Goal: Task Accomplishment & Management: Complete application form

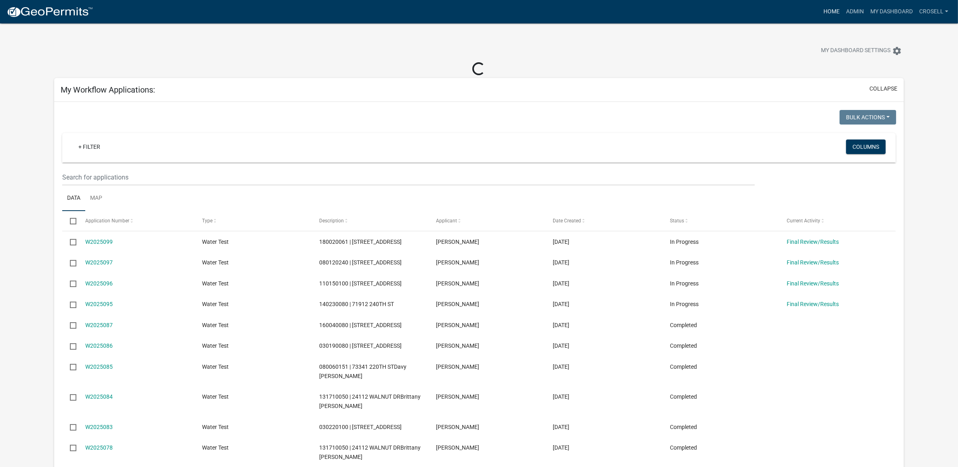
click at [828, 9] on link "Home" at bounding box center [831, 11] width 23 height 15
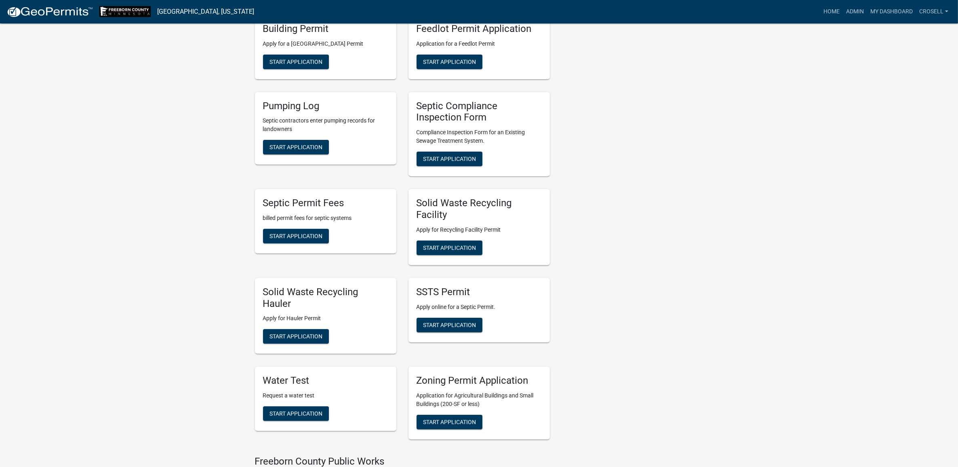
scroll to position [454, 0]
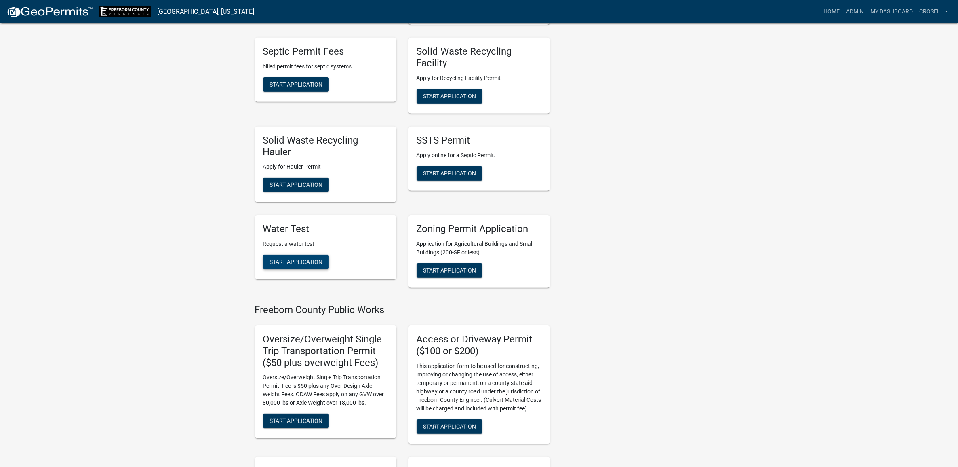
click at [298, 261] on span "Start Application" at bounding box center [295, 262] width 53 height 6
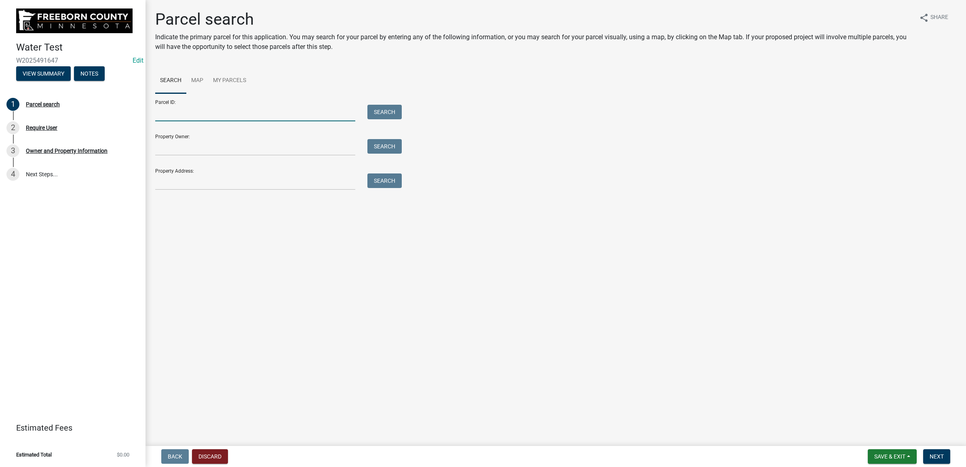
click at [209, 115] on input "Parcel ID:" at bounding box center [255, 113] width 200 height 17
paste input "020310041"
type input "020310041"
click at [389, 112] on button "Search" at bounding box center [384, 112] width 34 height 15
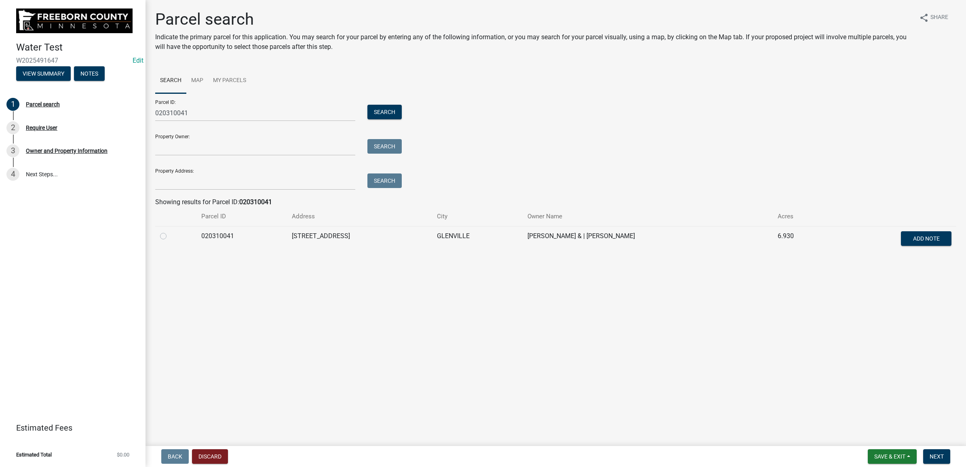
click at [159, 236] on td at bounding box center [175, 239] width 41 height 27
click at [170, 231] on label at bounding box center [170, 231] width 0 height 0
click at [170, 235] on input "radio" at bounding box center [172, 233] width 5 height 5
radio input "true"
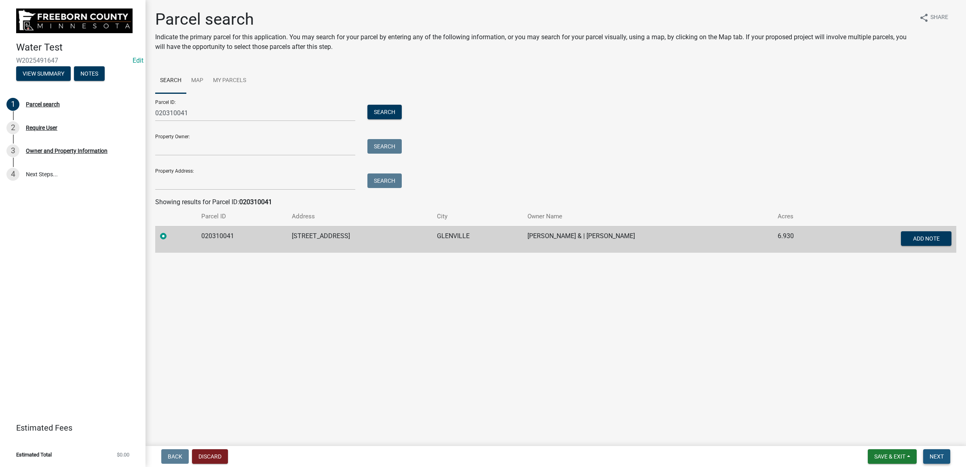
click at [935, 460] on button "Next" at bounding box center [936, 456] width 27 height 15
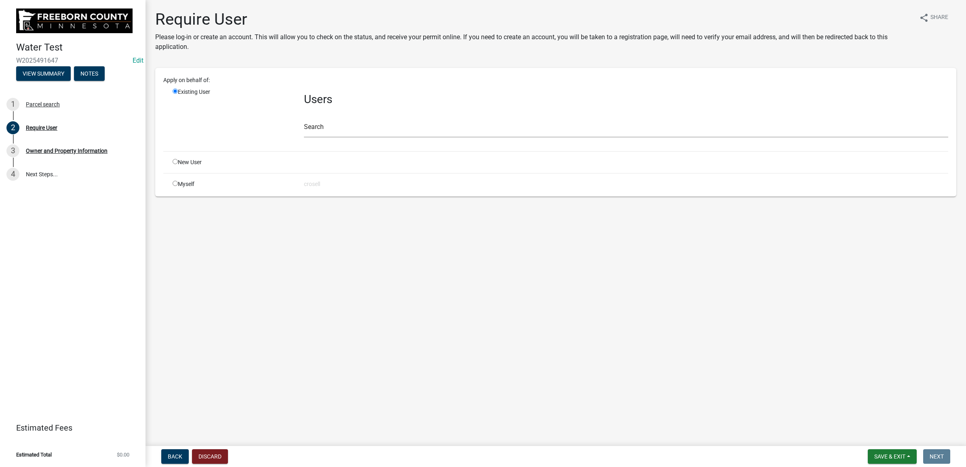
click at [186, 188] on div "Apply on behalf of: Existing User Users Search New User Myself crosell" at bounding box center [555, 132] width 801 height 128
click at [185, 181] on div "Myself" at bounding box center [231, 184] width 131 height 8
click at [176, 181] on input "radio" at bounding box center [175, 183] width 5 height 5
radio input "true"
radio input "false"
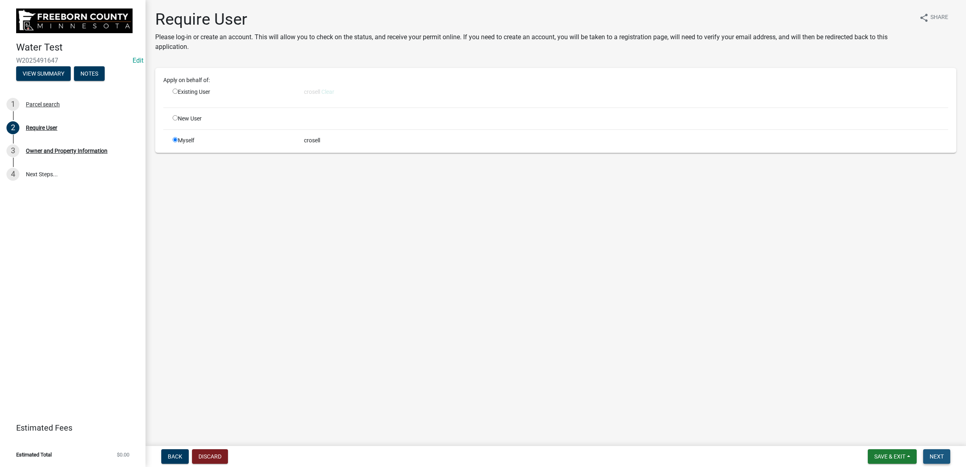
click at [941, 461] on button "Next" at bounding box center [936, 456] width 27 height 15
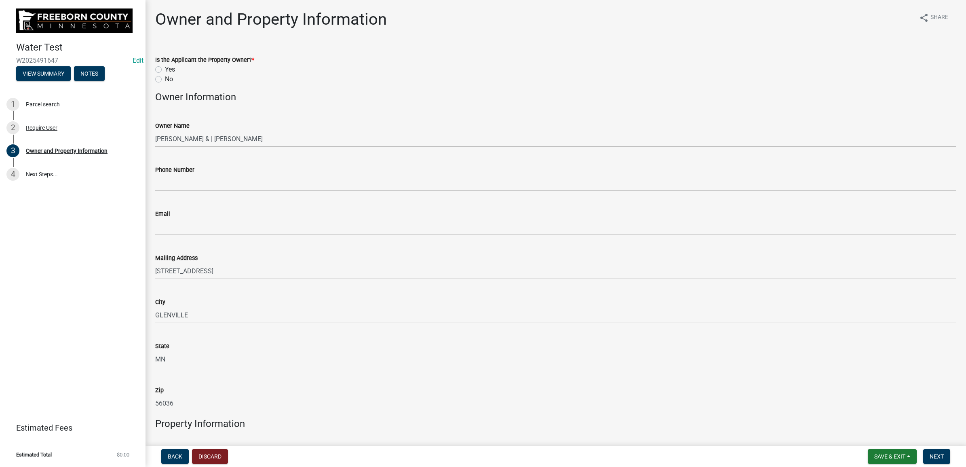
click at [165, 67] on label "Yes" at bounding box center [170, 70] width 10 height 10
click at [165, 67] on input "Yes" at bounding box center [167, 67] width 5 height 5
radio input "true"
drag, startPoint x: 166, startPoint y: 194, endPoint x: 172, endPoint y: 187, distance: 9.5
click at [166, 194] on wm-data-entity-input "Phone Number" at bounding box center [555, 176] width 801 height 44
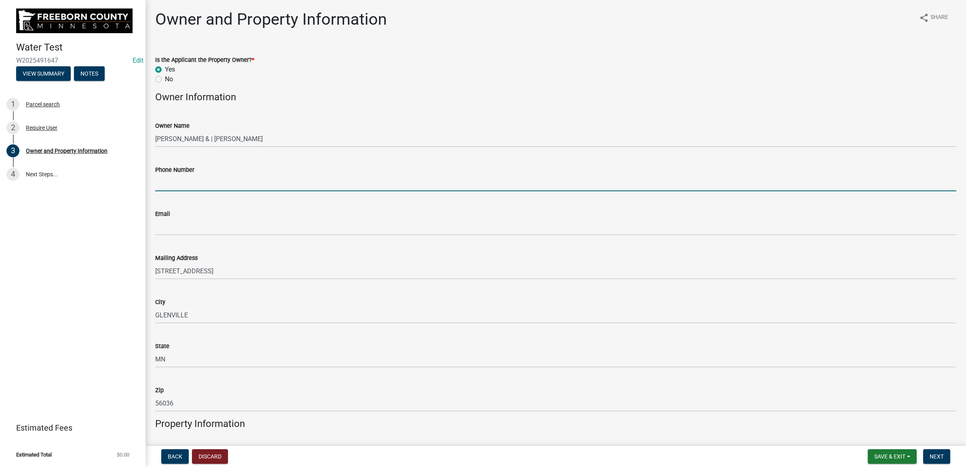
click at [179, 183] on input "Phone Number" at bounding box center [555, 183] width 801 height 17
type input "[PHONE_NUMBER]"
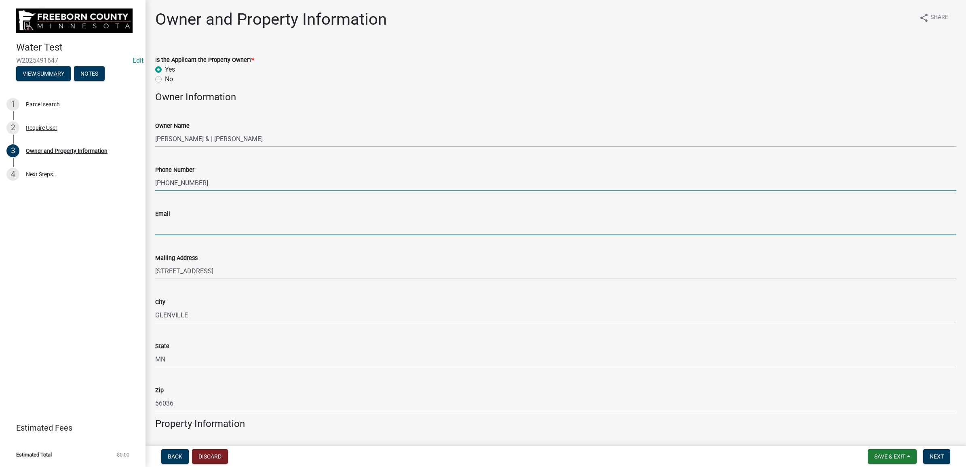
click at [166, 227] on input "Email" at bounding box center [555, 227] width 801 height 17
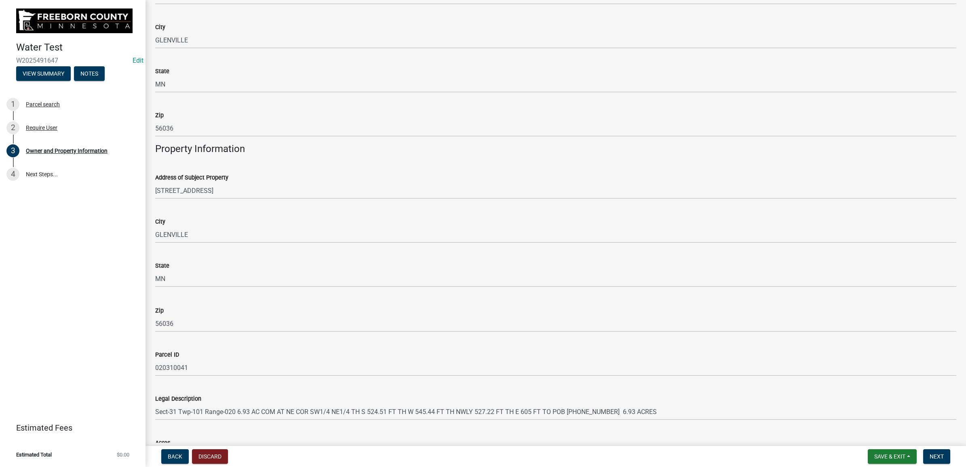
scroll to position [334, 0]
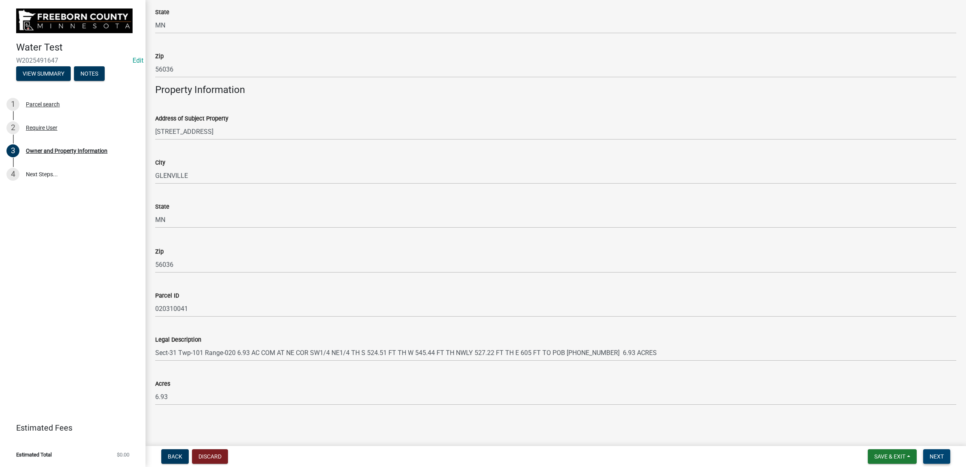
type input "[EMAIL_ADDRESS][DOMAIN_NAME]"
click at [932, 451] on button "Next" at bounding box center [936, 456] width 27 height 15
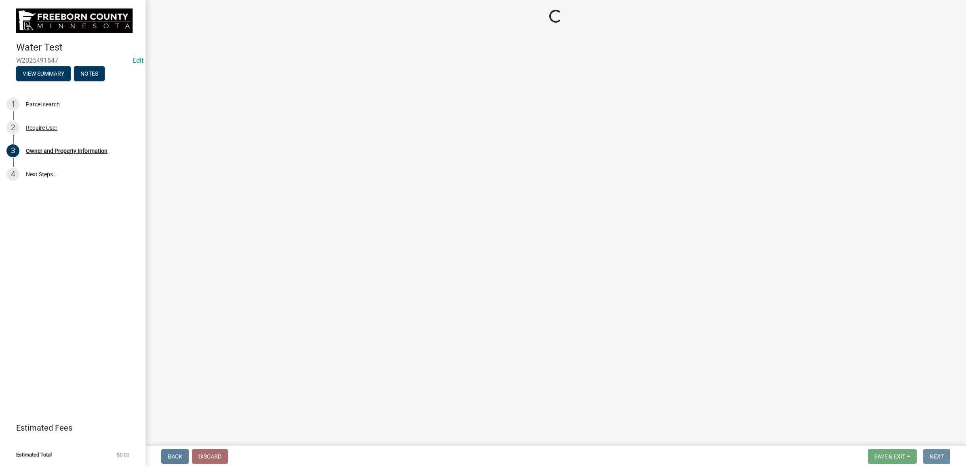
scroll to position [0, 0]
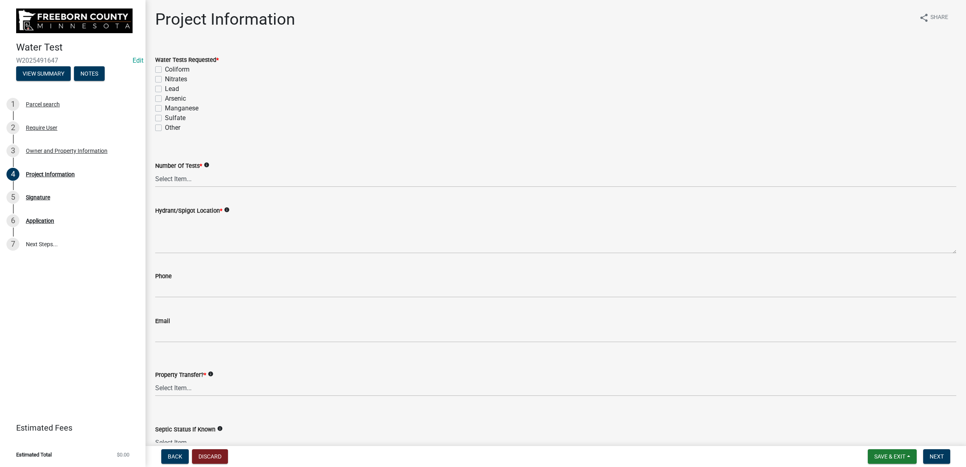
click at [165, 67] on label "Coliform" at bounding box center [177, 70] width 25 height 10
click at [165, 67] on input "Coliform" at bounding box center [167, 67] width 5 height 5
checkbox input "true"
checkbox input "false"
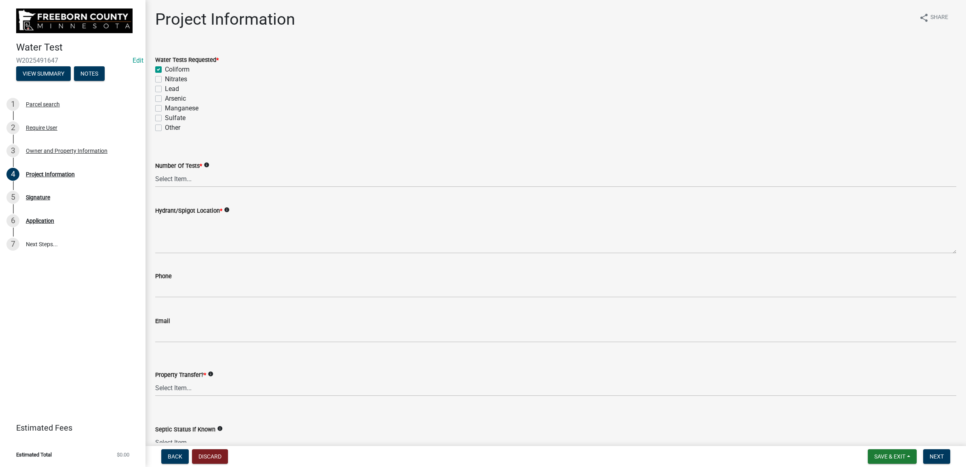
checkbox input "false"
click at [165, 76] on label "Nitrates" at bounding box center [176, 79] width 22 height 10
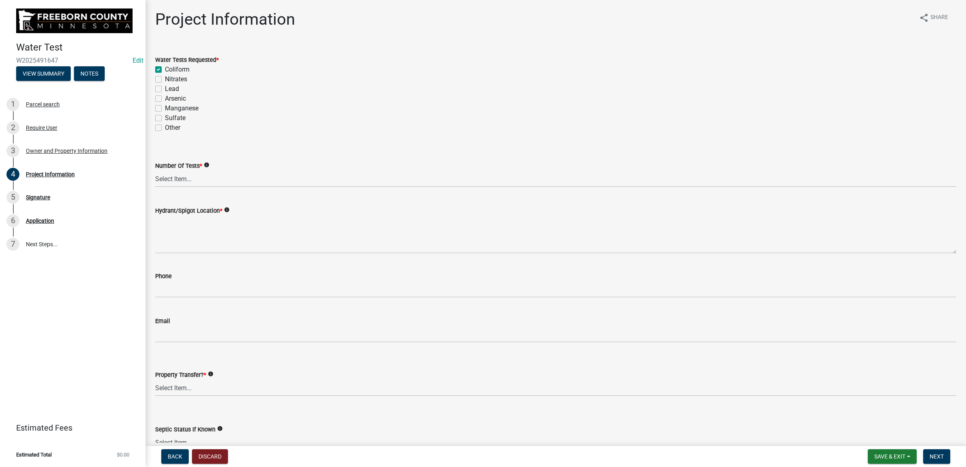
click at [165, 76] on input "Nitrates" at bounding box center [167, 76] width 5 height 5
checkbox input "true"
checkbox input "false"
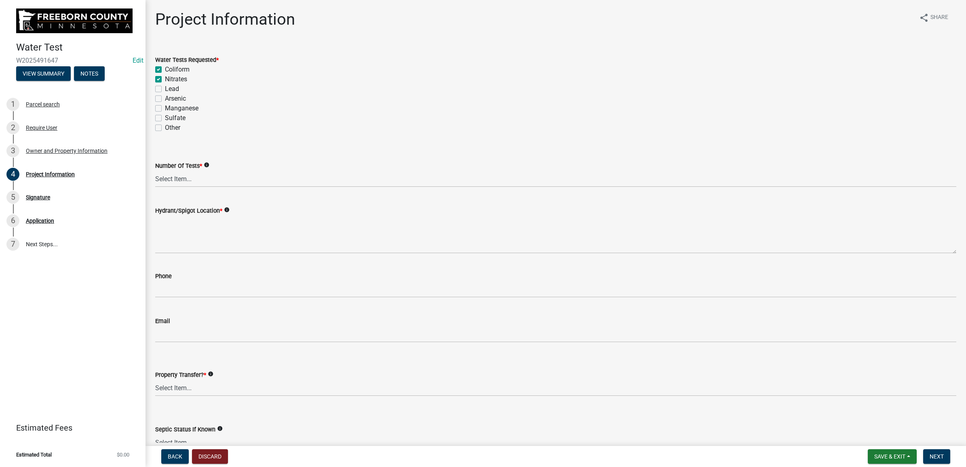
checkbox input "false"
click at [179, 179] on select "Select Item... 1 2 3 4 5 6" at bounding box center [555, 178] width 801 height 17
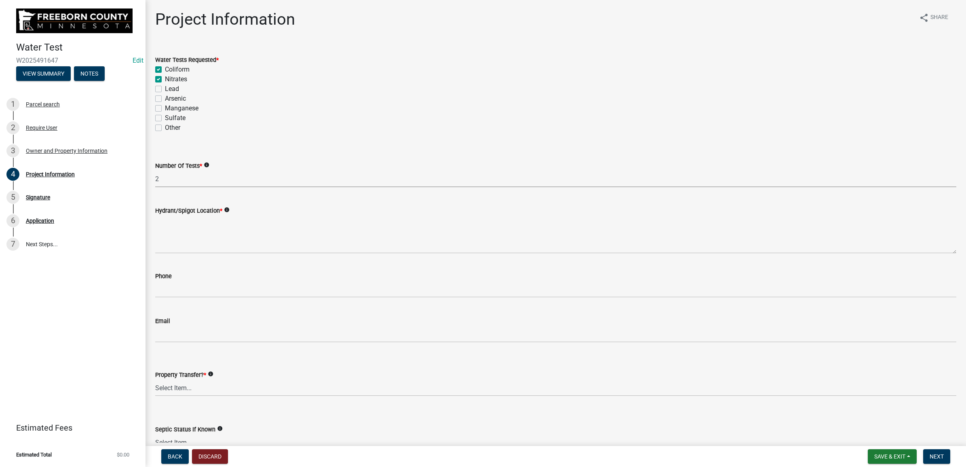
click at [155, 170] on select "Select Item... 1 2 3 4 5 6" at bounding box center [555, 178] width 801 height 17
select select "70d30e12-08da-45a9-9803-49605a53e58e"
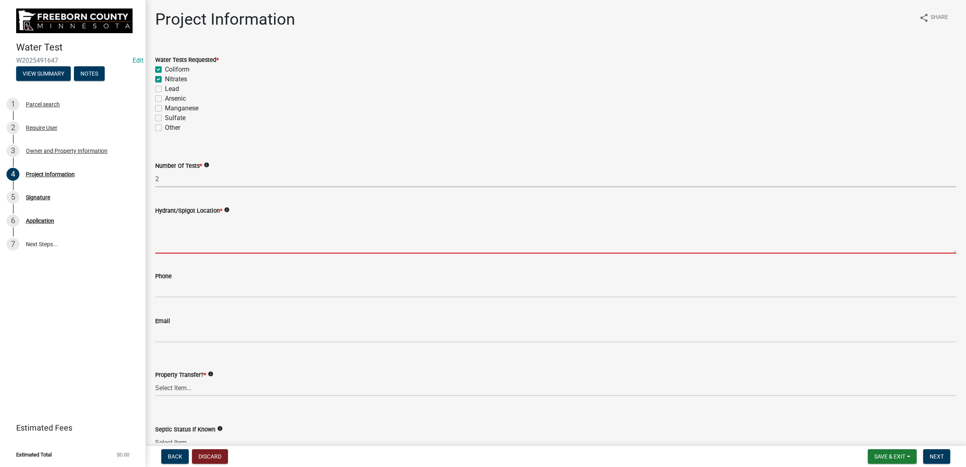
click at [175, 222] on textarea "Hydrant/Spigot Location *" at bounding box center [555, 234] width 801 height 38
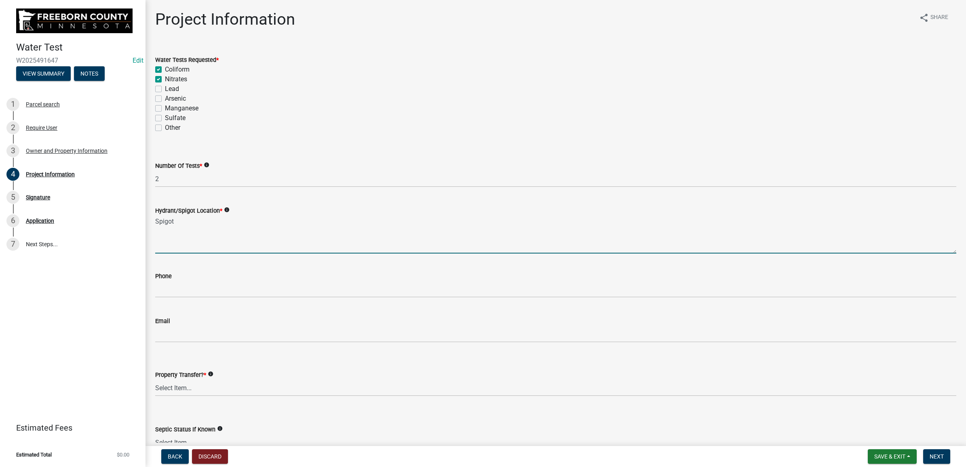
type textarea "Spigot"
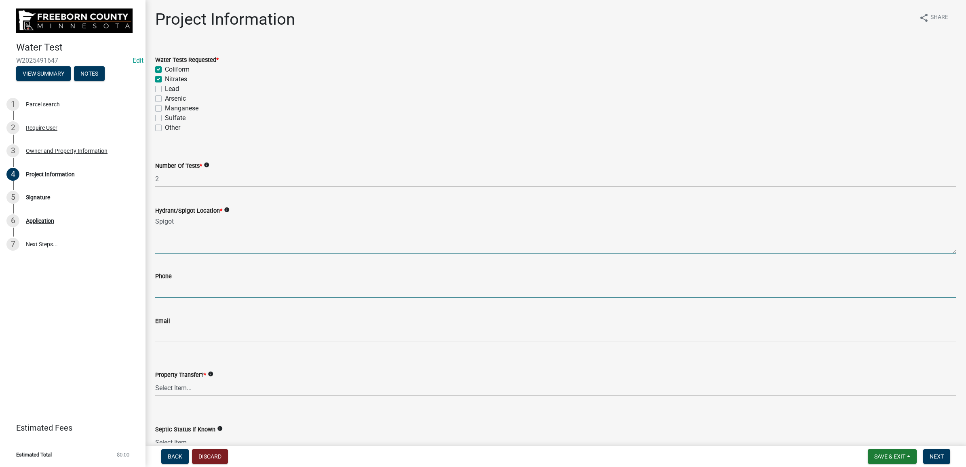
click at [265, 283] on input "text" at bounding box center [555, 289] width 801 height 17
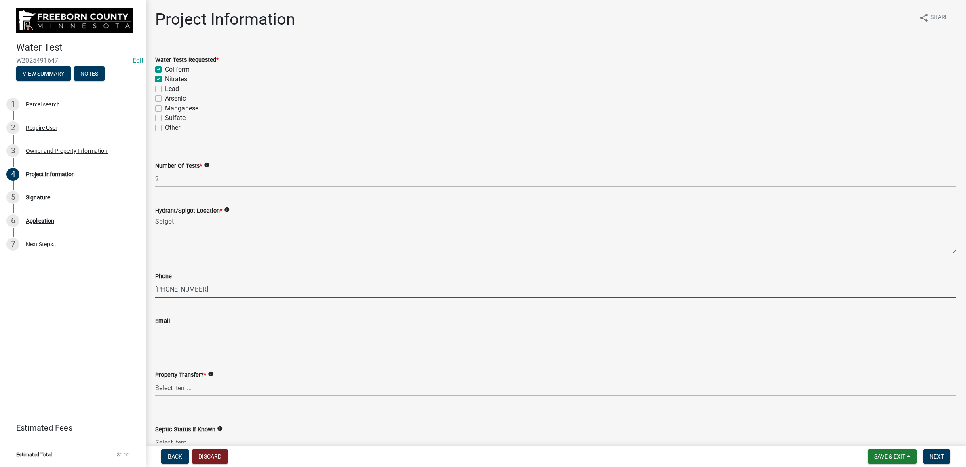
type input "5074023141"
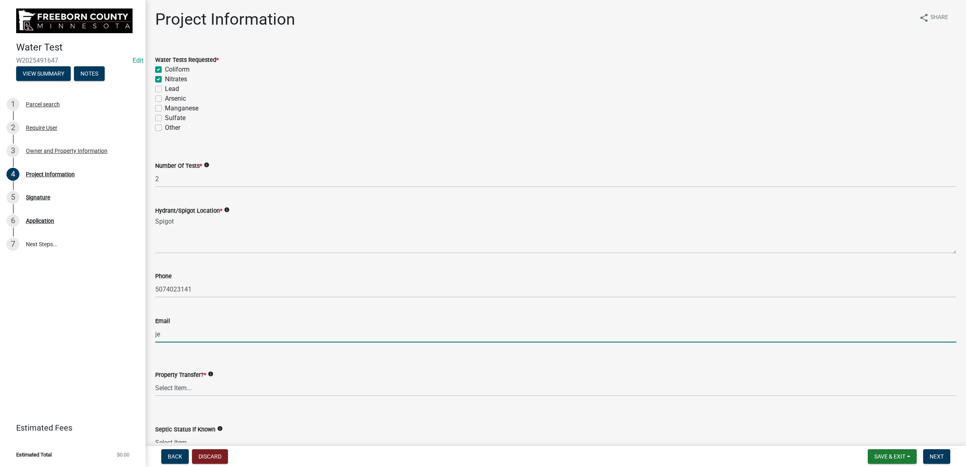
type input "j"
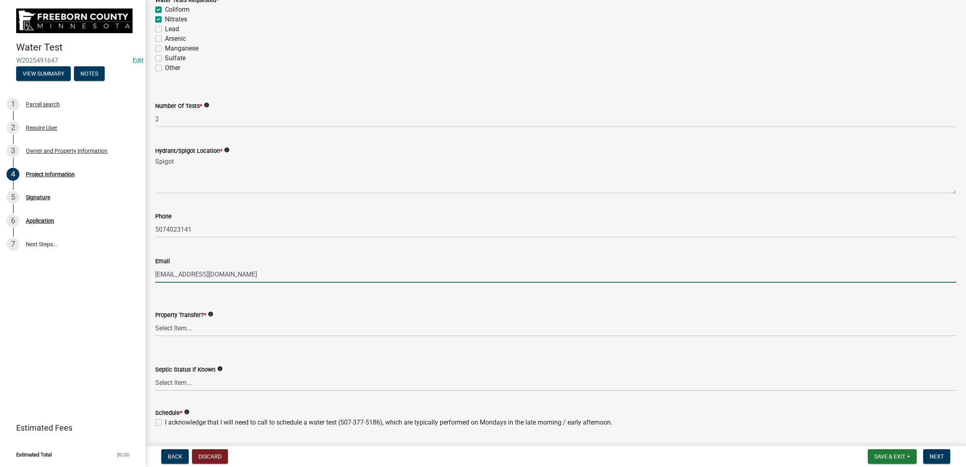
scroll to position [83, 0]
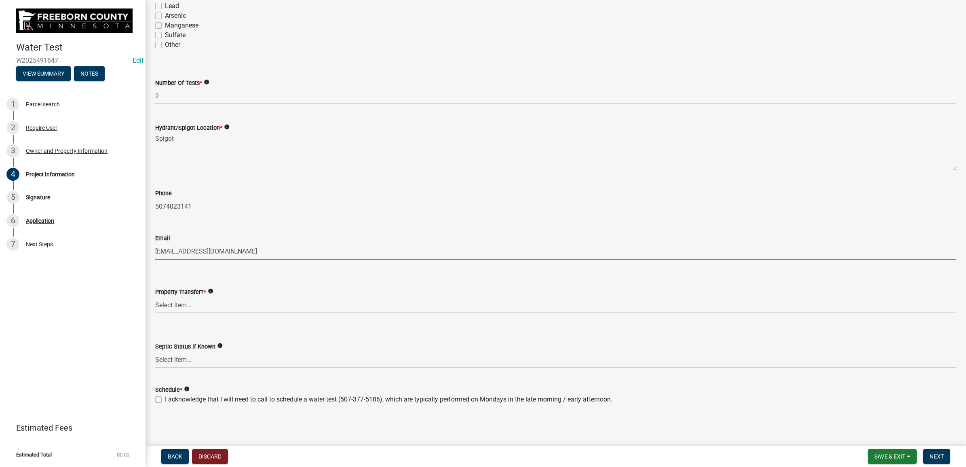
type input "[EMAIL_ADDRESS][DOMAIN_NAME]"
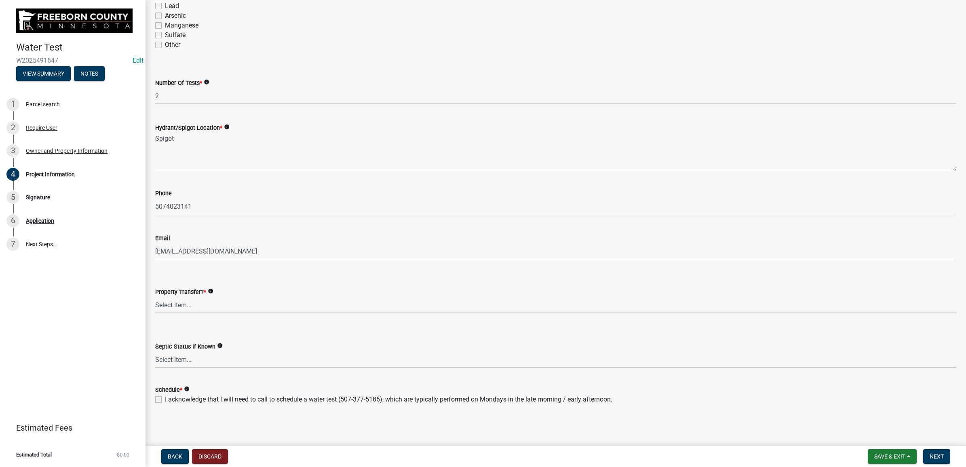
click at [181, 301] on select "Select Item... Yes No" at bounding box center [555, 305] width 801 height 17
click at [155, 297] on select "Select Item... Yes No" at bounding box center [555, 305] width 801 height 17
select select "4d7cd8c3-d58f-42af-93eb-f10333895f45"
click at [175, 356] on select "Select Item... Compliant Non-Compliant Unknown" at bounding box center [555, 359] width 801 height 17
click at [155, 351] on select "Select Item... Compliant Non-Compliant Unknown" at bounding box center [555, 359] width 801 height 17
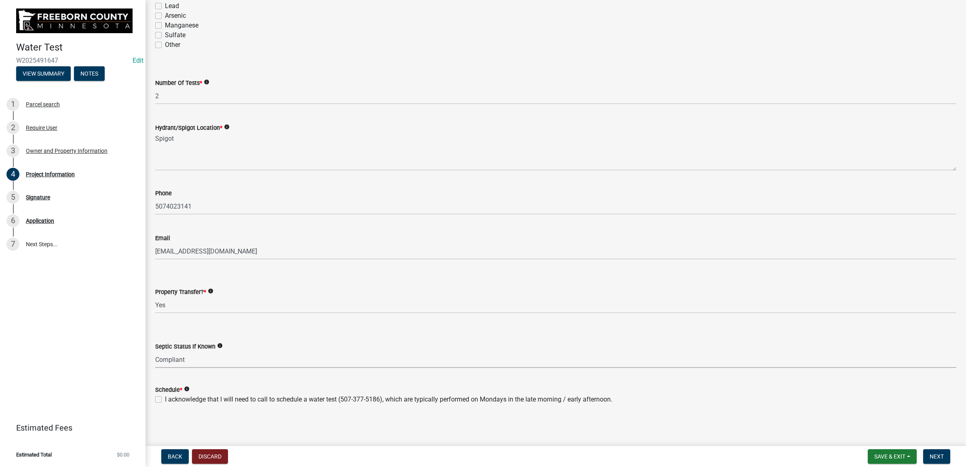
select select "fe422218-9806-468e-8db2-e60c8e636a12"
click at [165, 397] on label "I acknowledge that I will need to call to schedule a water test (507-377-5186),…" at bounding box center [388, 399] width 447 height 10
click at [165, 397] on input "I acknowledge that I will need to call to schedule a water test (507-377-5186),…" at bounding box center [167, 396] width 5 height 5
checkbox input "true"
click at [937, 458] on span "Next" at bounding box center [936, 456] width 14 height 6
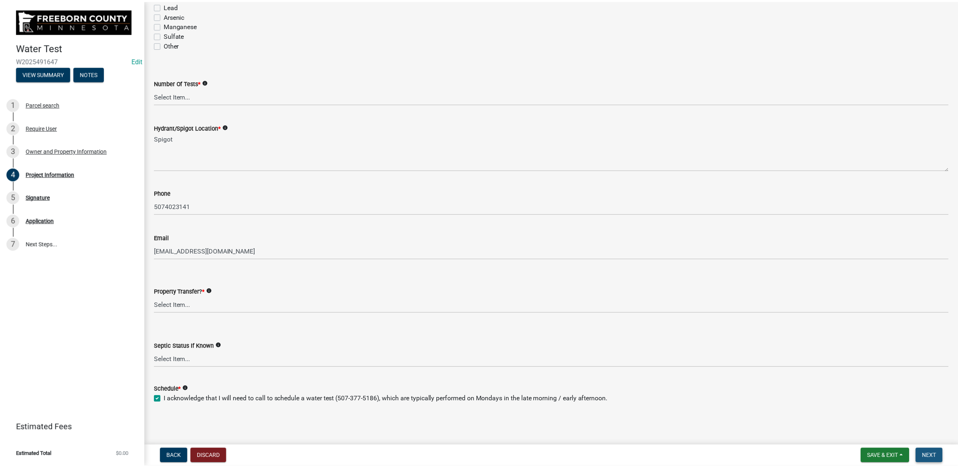
scroll to position [0, 0]
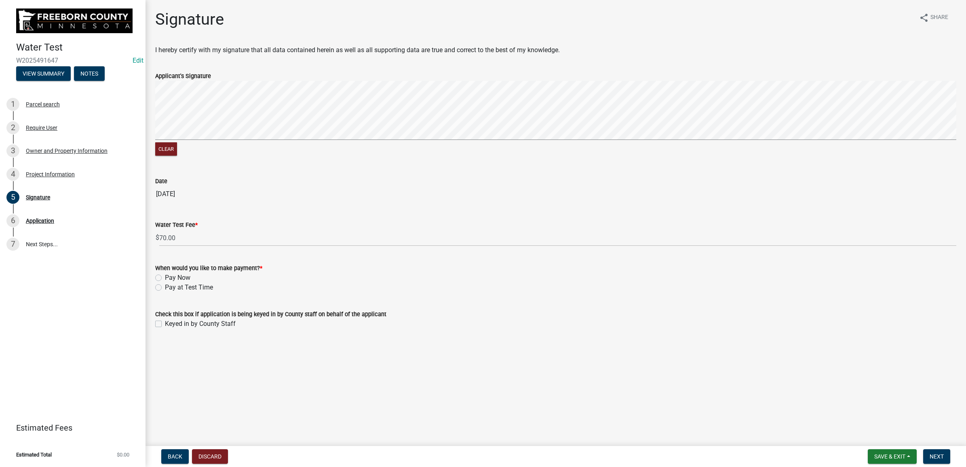
click at [165, 287] on label "Pay at Test Time" at bounding box center [189, 287] width 48 height 10
click at [165, 287] on input "Pay at Test Time" at bounding box center [167, 284] width 5 height 5
radio input "true"
click at [165, 320] on label "Keyed in by County Staff" at bounding box center [200, 324] width 71 height 10
click at [165, 320] on input "Keyed in by County Staff" at bounding box center [167, 321] width 5 height 5
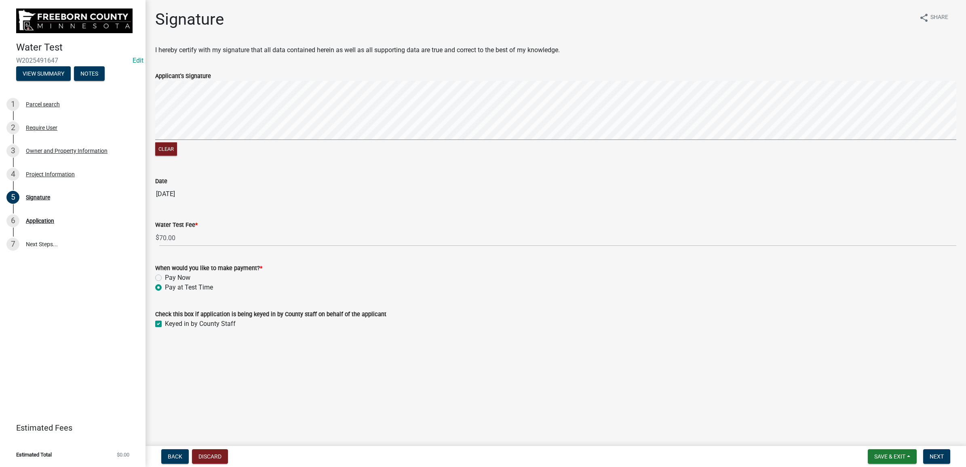
checkbox input "true"
click at [936, 453] on span "Next" at bounding box center [936, 456] width 14 height 6
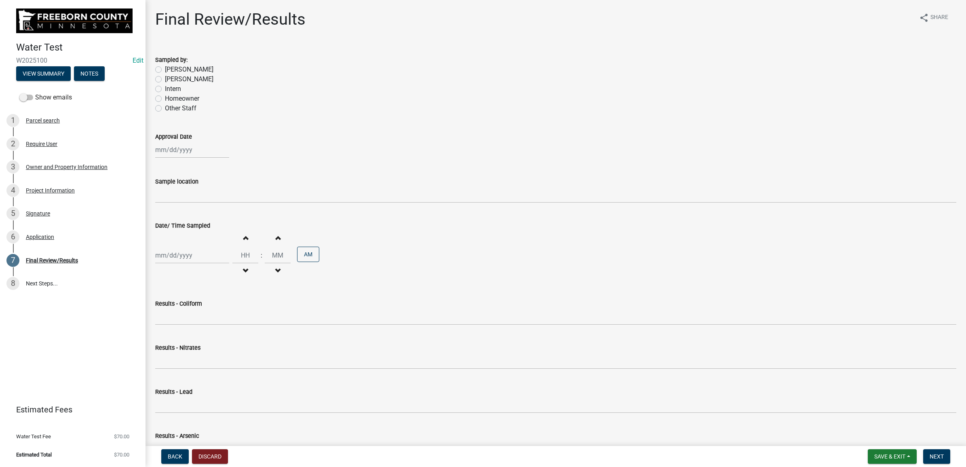
click at [165, 69] on label "[PERSON_NAME]" at bounding box center [189, 70] width 48 height 10
click at [165, 69] on input "[PERSON_NAME]" at bounding box center [167, 67] width 5 height 5
radio input "true"
select select "10"
select select "2025"
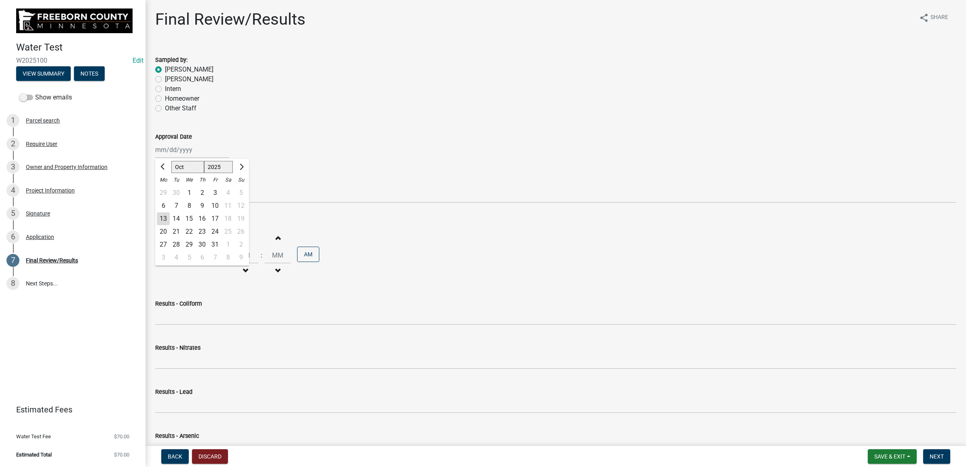
click at [175, 151] on div "[PERSON_NAME] Feb Mar Apr [PERSON_NAME][DATE] Oct Nov [DATE] 1526 1527 1528 152…" at bounding box center [192, 149] width 74 height 17
click at [162, 217] on div "13" at bounding box center [163, 218] width 13 height 13
type input "[DATE]"
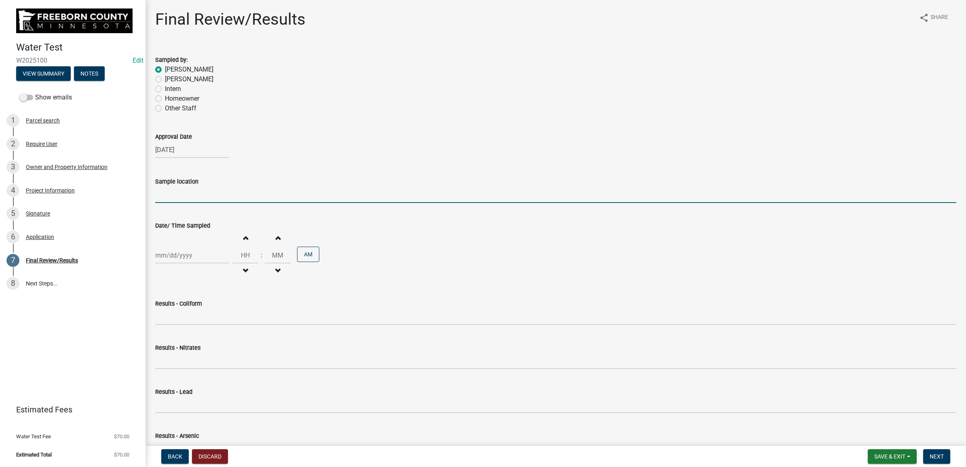
click at [190, 194] on input "Sample location" at bounding box center [555, 194] width 801 height 17
type input "Spigot"
click at [378, 166] on div "Sample location Spigot" at bounding box center [555, 184] width 801 height 38
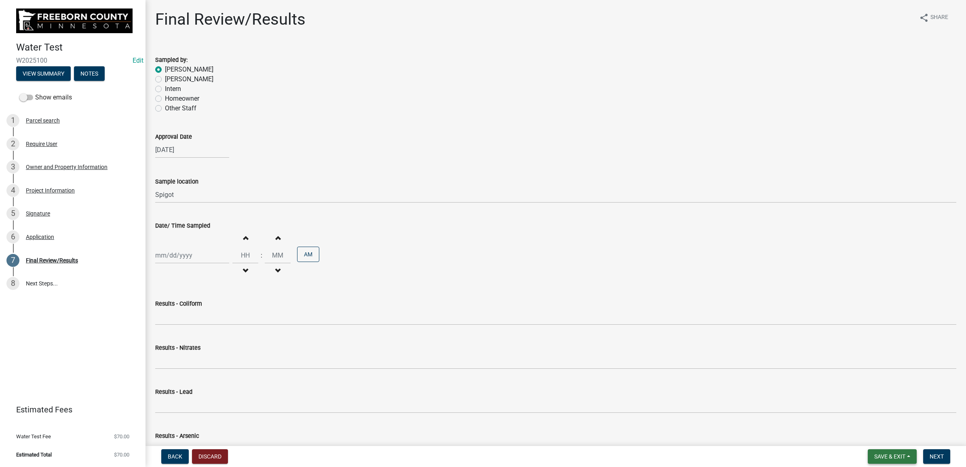
click at [889, 454] on span "Save & Exit" at bounding box center [889, 456] width 31 height 6
click at [889, 438] on button "Save & Exit" at bounding box center [884, 435] width 65 height 19
